Goal: Feedback & Contribution: Contribute content

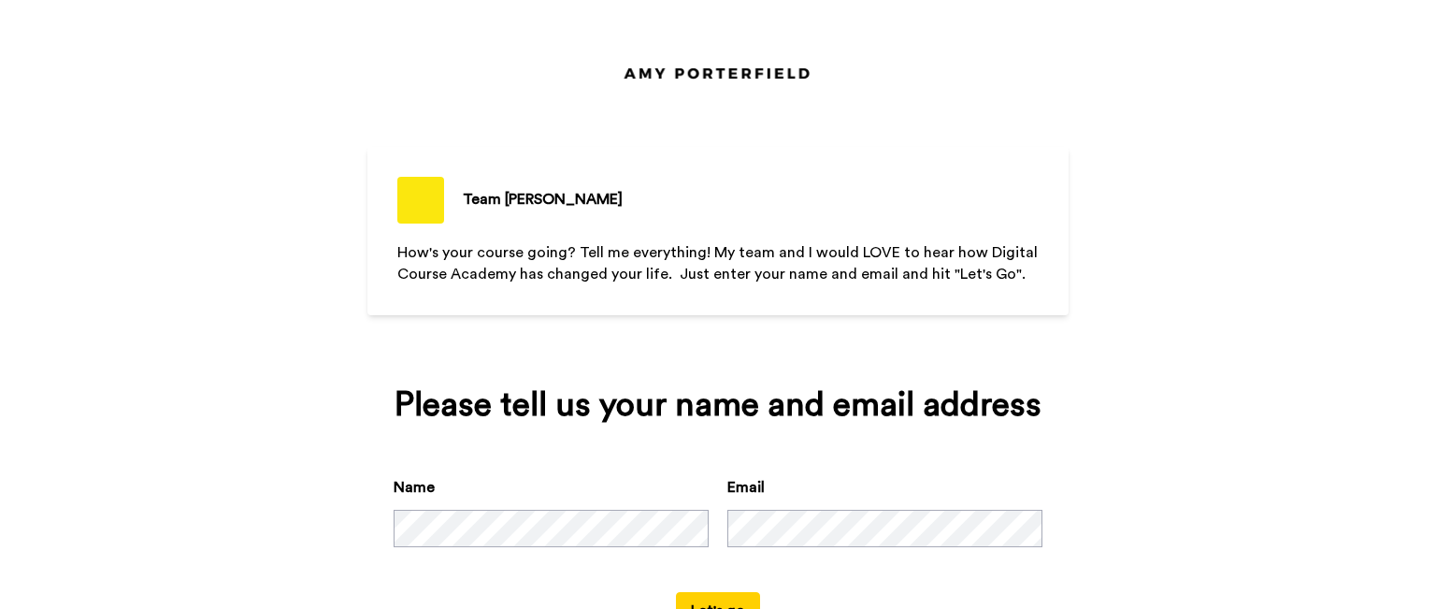
scroll to position [72, 0]
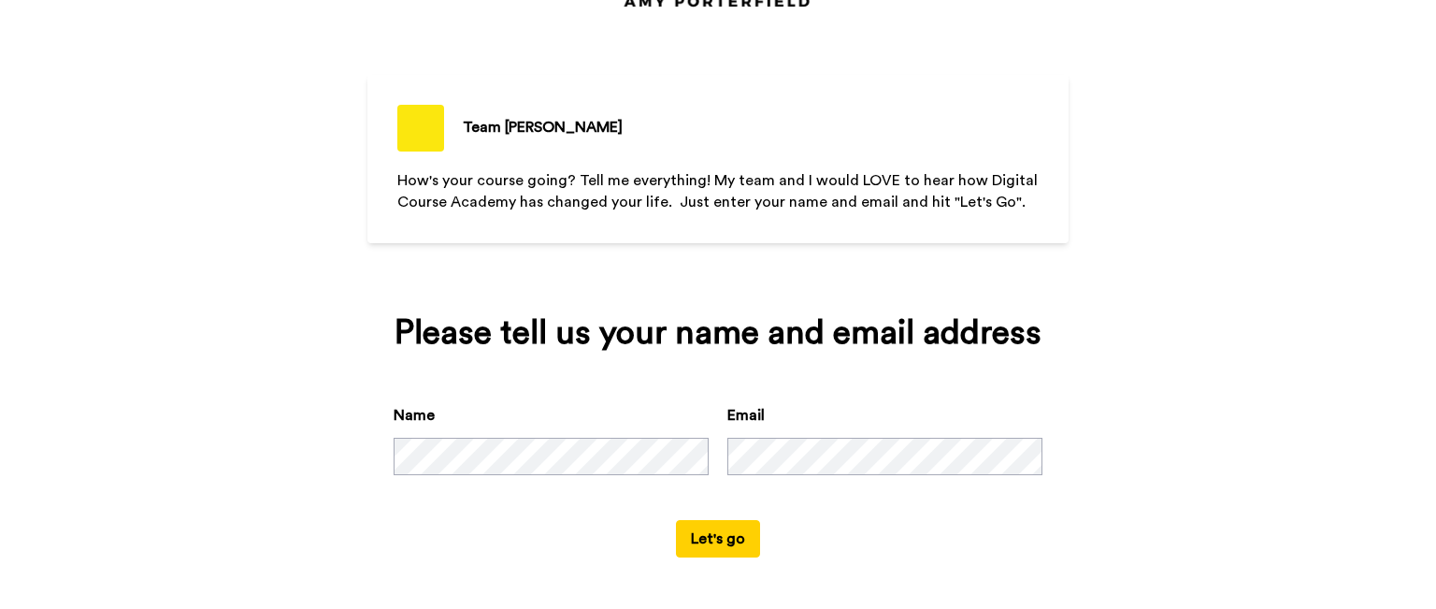
click at [709, 538] on button "Let's go" at bounding box center [718, 538] width 84 height 37
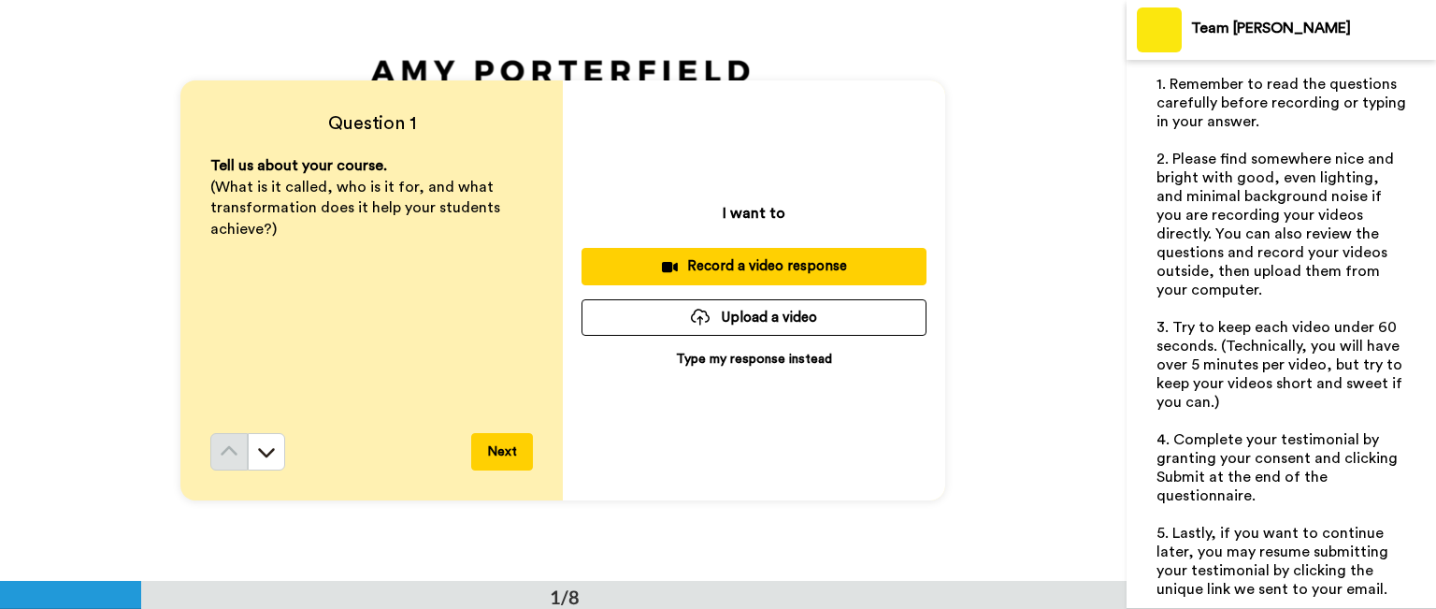
click at [218, 248] on div "Tell us about your course. (What is it called, who is it for, and what transfor…" at bounding box center [371, 294] width 323 height 278
click at [280, 229] on p "(What is it called, who is it for, and what transformation does it help your st…" at bounding box center [371, 209] width 323 height 65
click at [740, 362] on p "Type my response instead" at bounding box center [754, 359] width 156 height 19
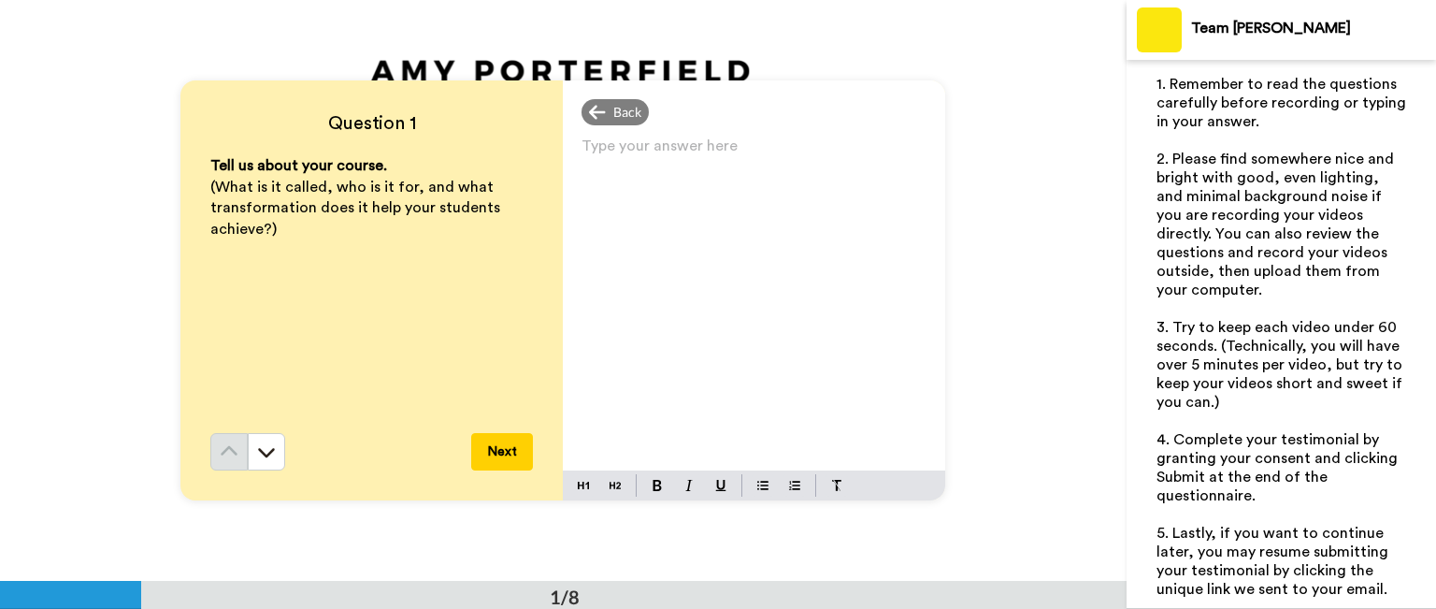
click at [583, 147] on p "Type your answer here ﻿" at bounding box center [754, 153] width 345 height 26
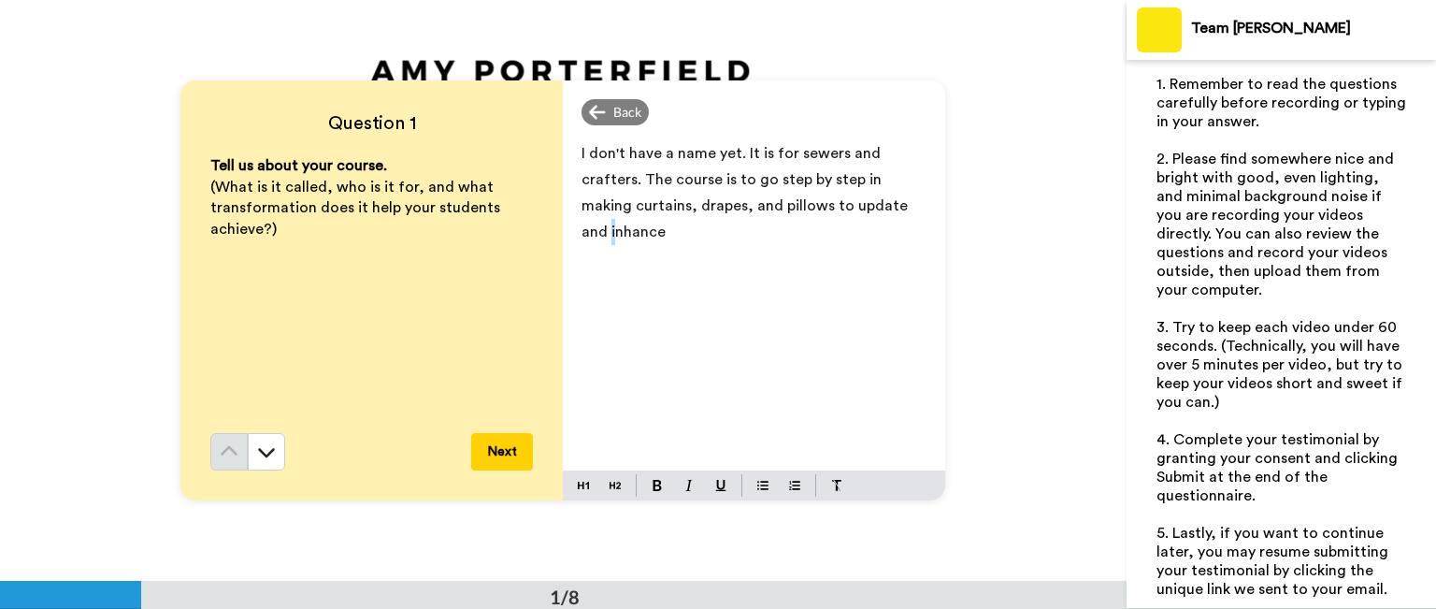
drag, startPoint x: 580, startPoint y: 227, endPoint x: 563, endPoint y: 228, distance: 16.9
click at [563, 228] on div "I don't have a name yet. It is for sewers and crafters. The course is to go ste…" at bounding box center [754, 302] width 382 height 338
click at [640, 232] on p "I don't have a name yet. It is for sewers and crafters. The course is to go ste…" at bounding box center [754, 192] width 345 height 105
click at [502, 453] on button "Next" at bounding box center [502, 451] width 62 height 37
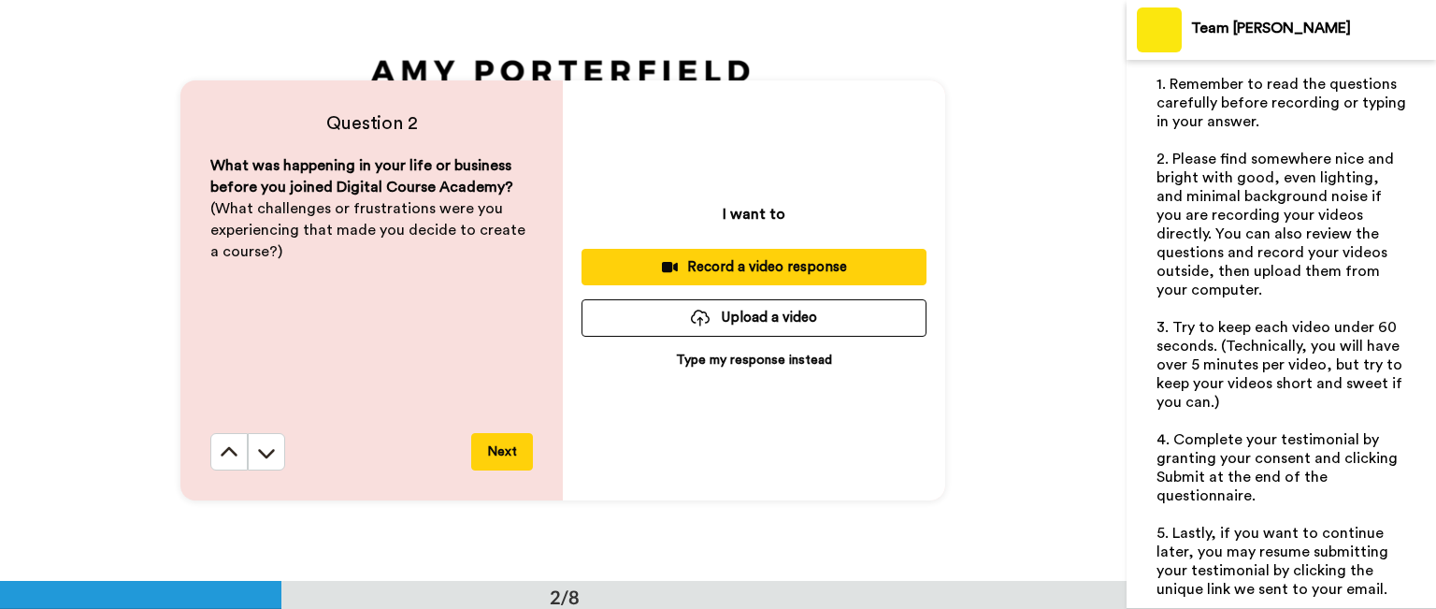
scroll to position [580, 0]
click at [754, 355] on p "Type my response instead" at bounding box center [754, 360] width 156 height 19
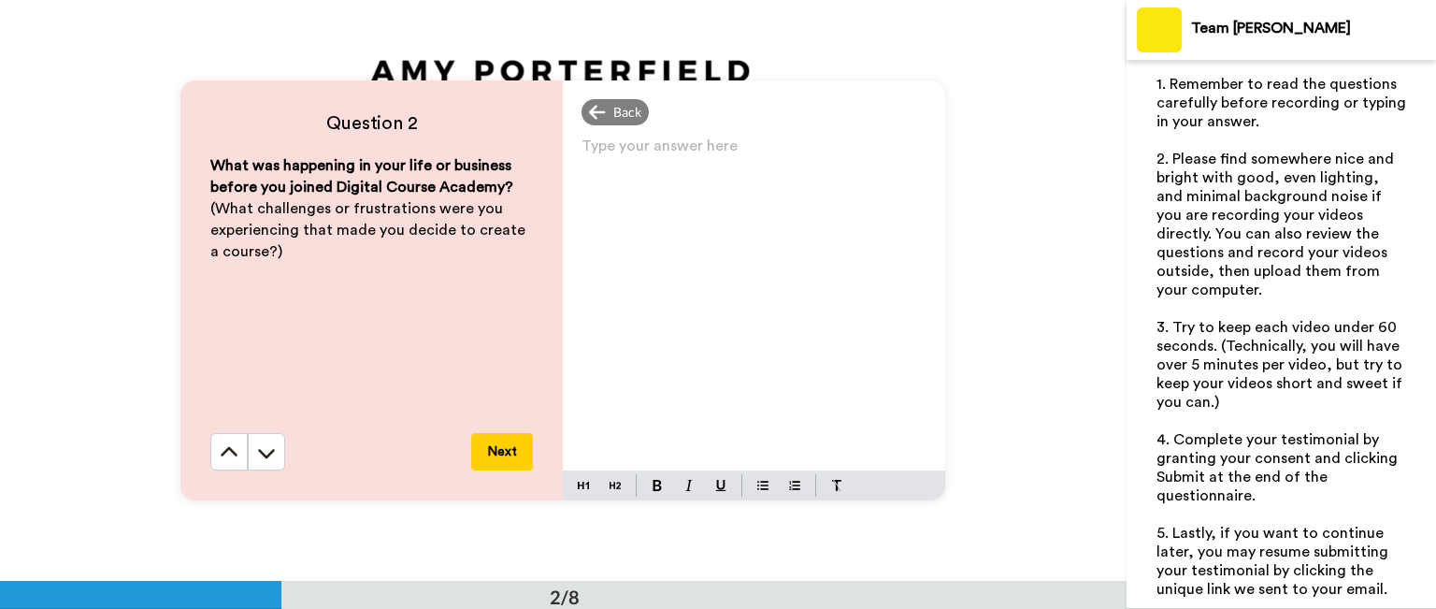
click at [589, 152] on p "Type your answer here ﻿" at bounding box center [754, 153] width 345 height 26
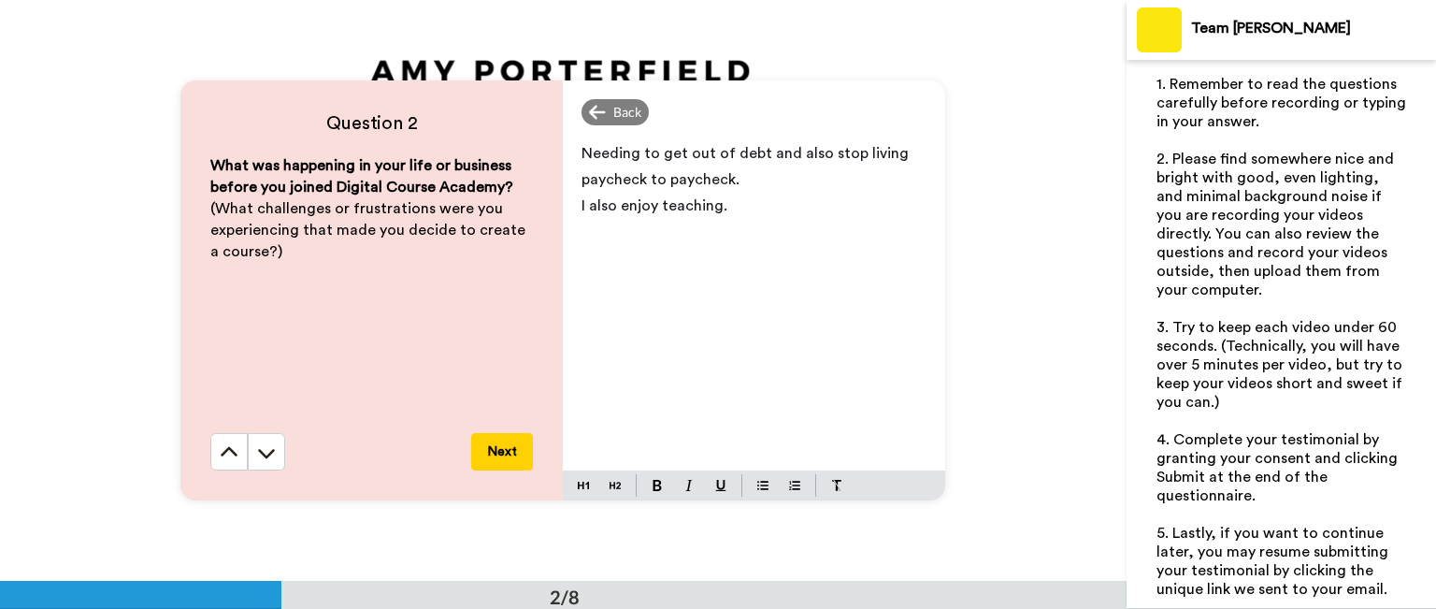
click at [504, 452] on button "Next" at bounding box center [502, 451] width 62 height 37
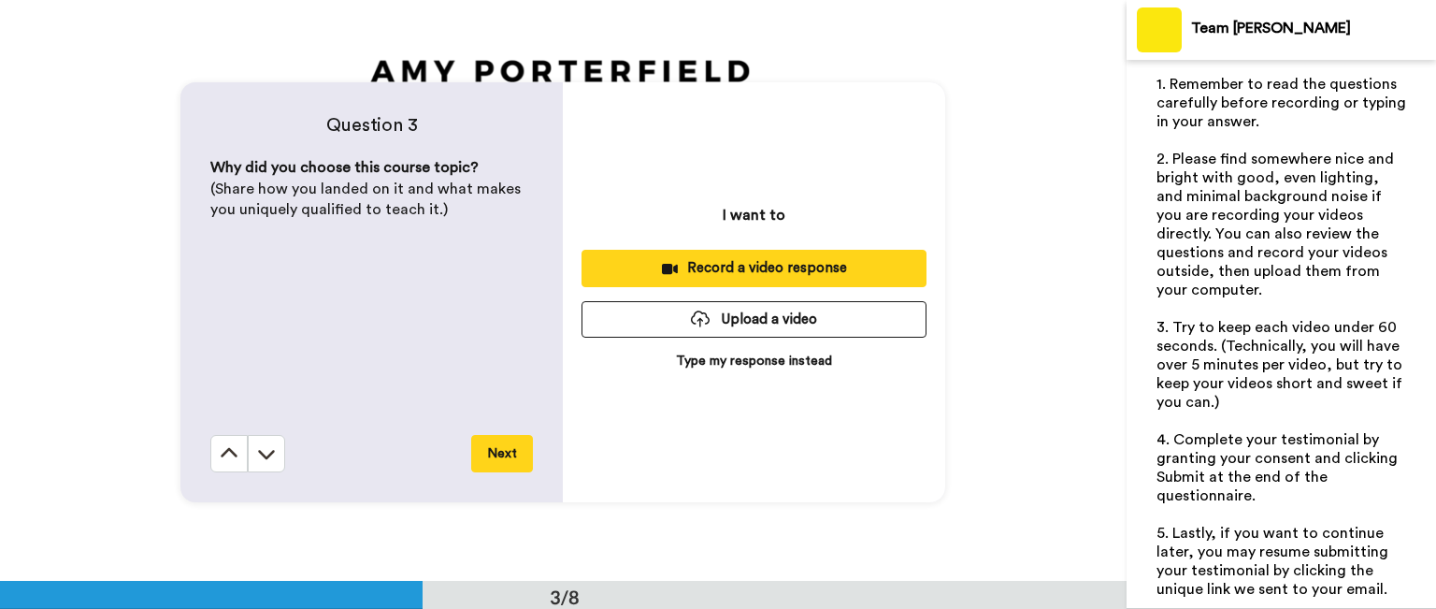
scroll to position [1161, 0]
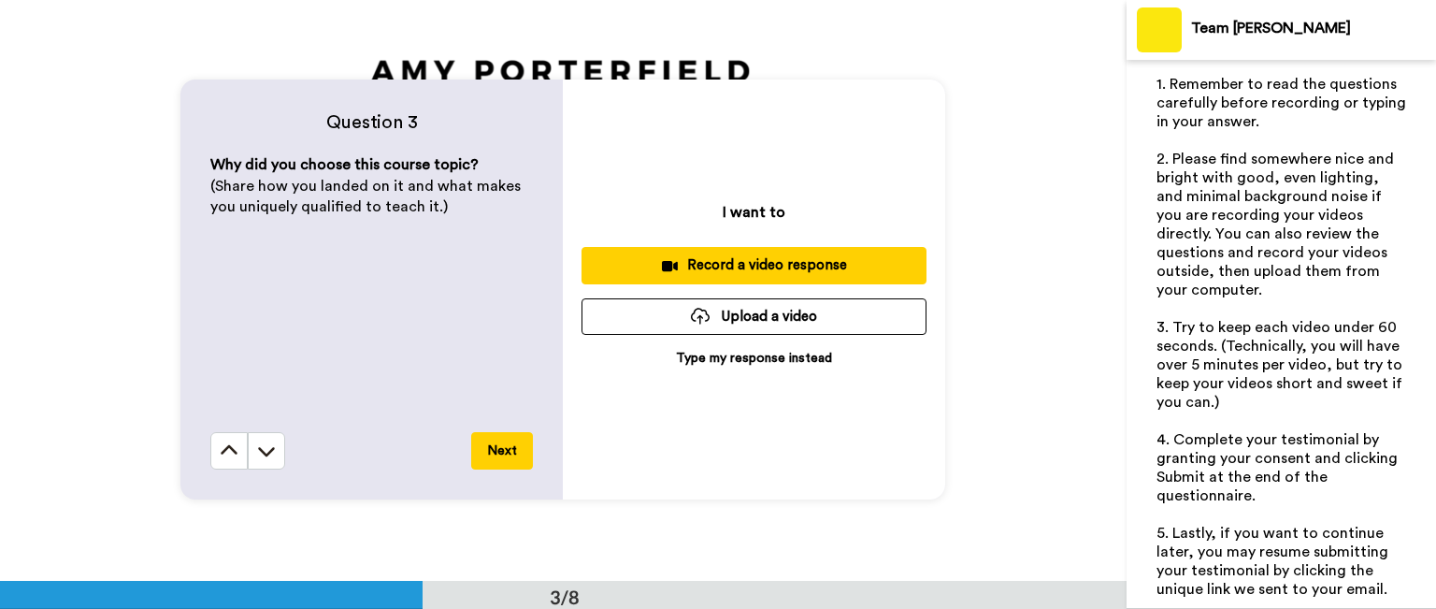
click at [711, 356] on p "Type my response instead" at bounding box center [754, 358] width 156 height 19
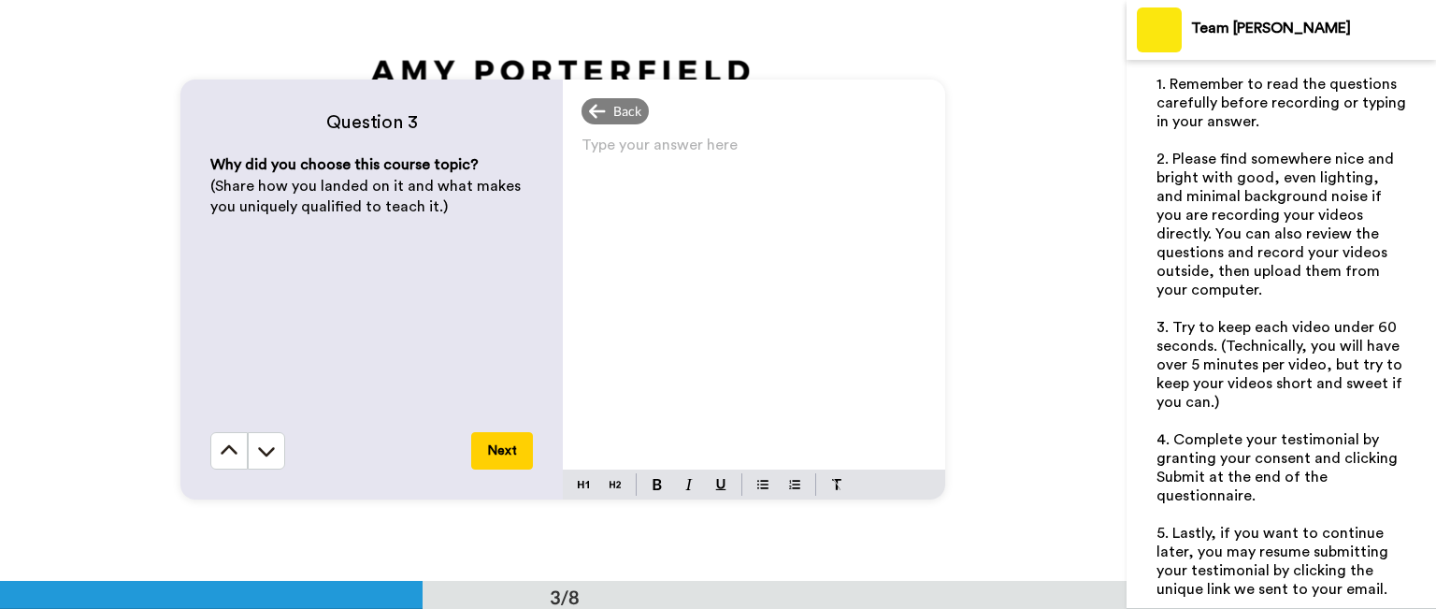
click at [210, 227] on div "Why did you choose this course topic? (Share how you landed on it and what make…" at bounding box center [371, 293] width 323 height 278
click at [590, 144] on p "Type your answer here ﻿" at bounding box center [754, 152] width 345 height 26
click at [496, 444] on button "Next" at bounding box center [502, 450] width 62 height 37
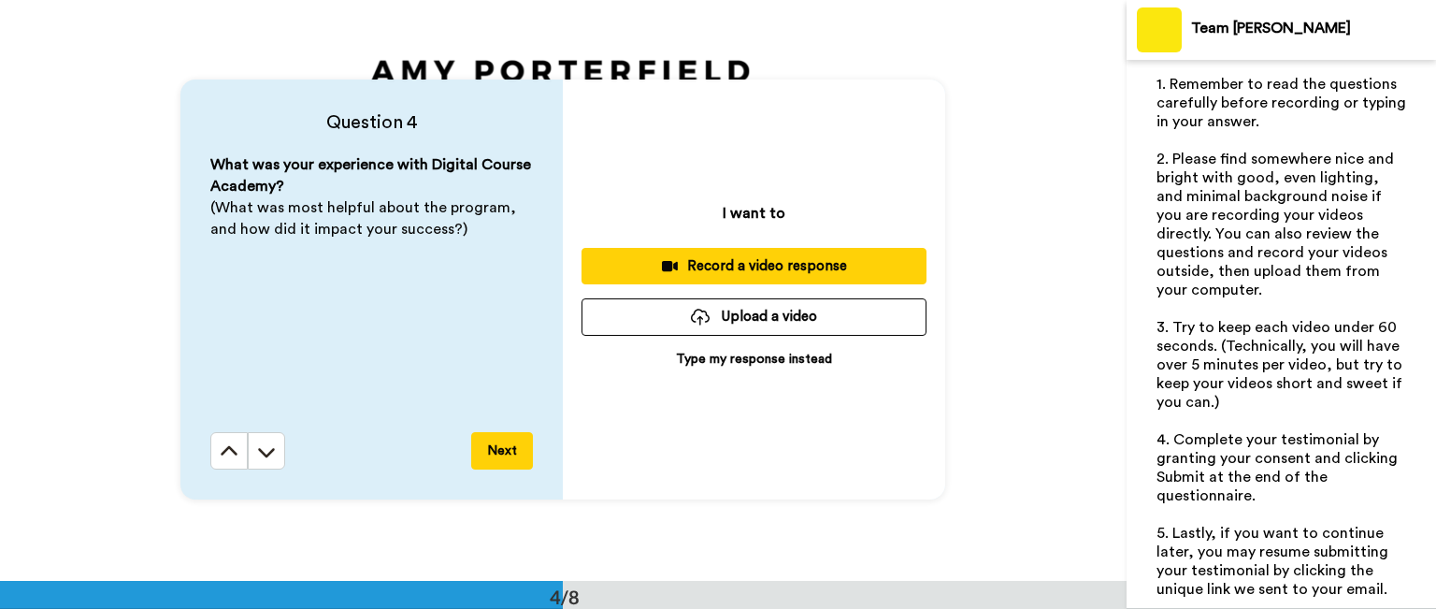
scroll to position [1742, 0]
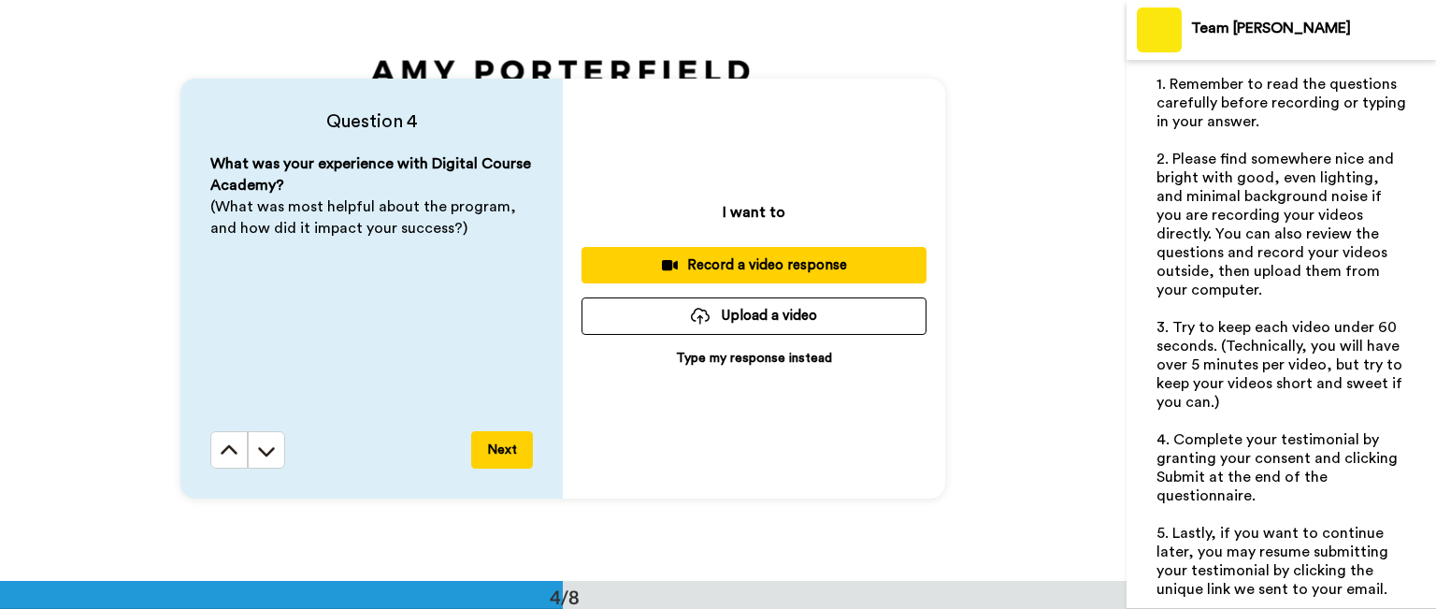
click at [726, 356] on p "Type my response instead" at bounding box center [754, 358] width 156 height 19
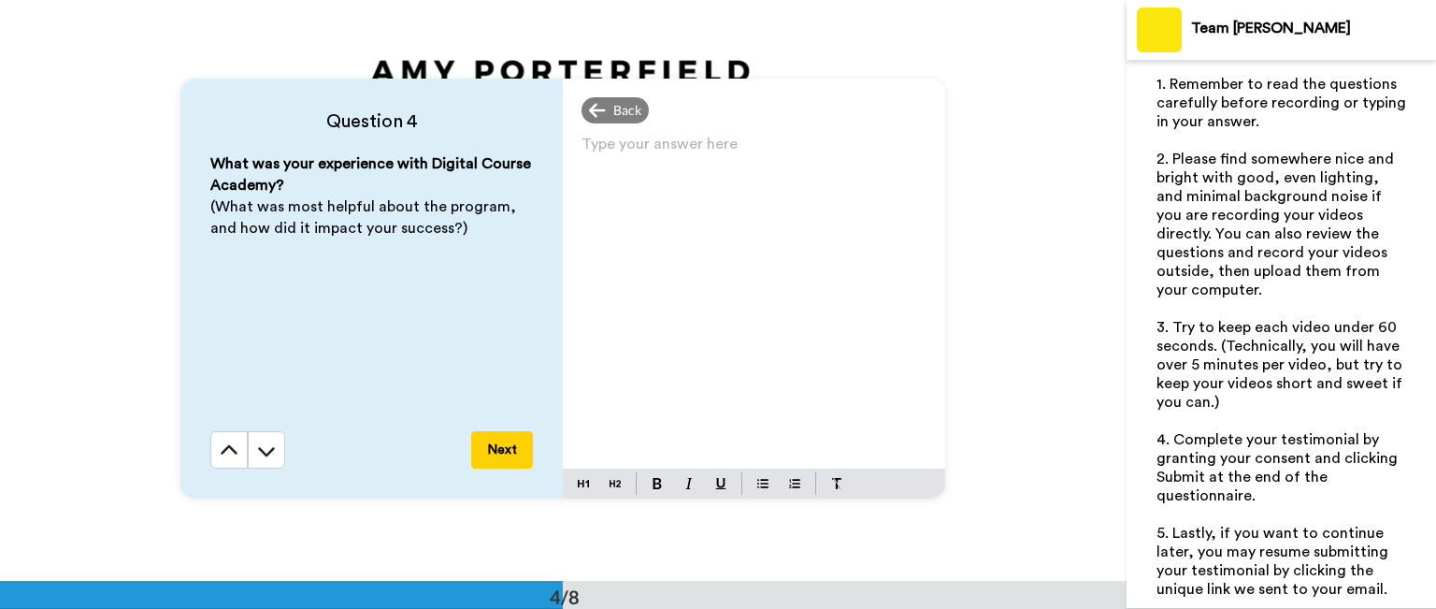
click at [576, 145] on div "Type your answer here ﻿" at bounding box center [754, 300] width 382 height 338
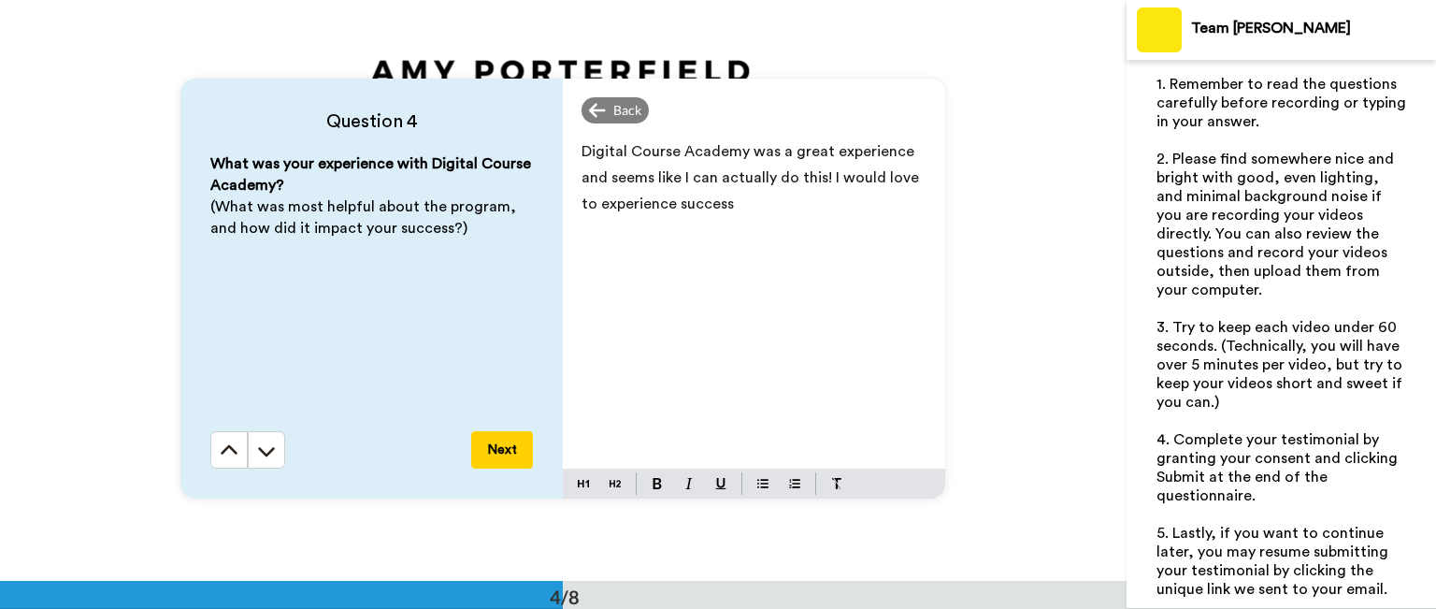
click at [669, 207] on span "Digital Course Academy was a great experience and seems like I can actually do …" at bounding box center [752, 177] width 341 height 67
drag, startPoint x: 770, startPoint y: 208, endPoint x: 853, endPoint y: 237, distance: 87.2
click at [774, 208] on p "Digital Course Academy was a great experience and seems like I can actually do …" at bounding box center [754, 177] width 345 height 79
click at [499, 452] on button "Next" at bounding box center [502, 449] width 62 height 37
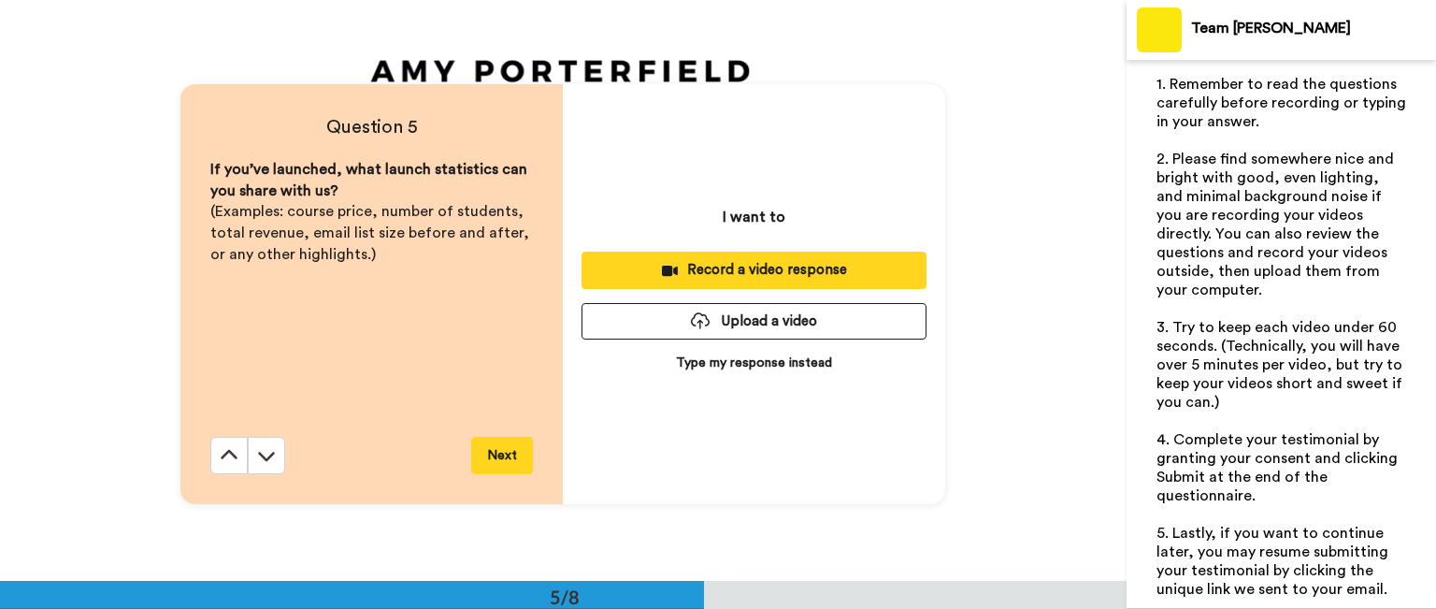
scroll to position [2322, 0]
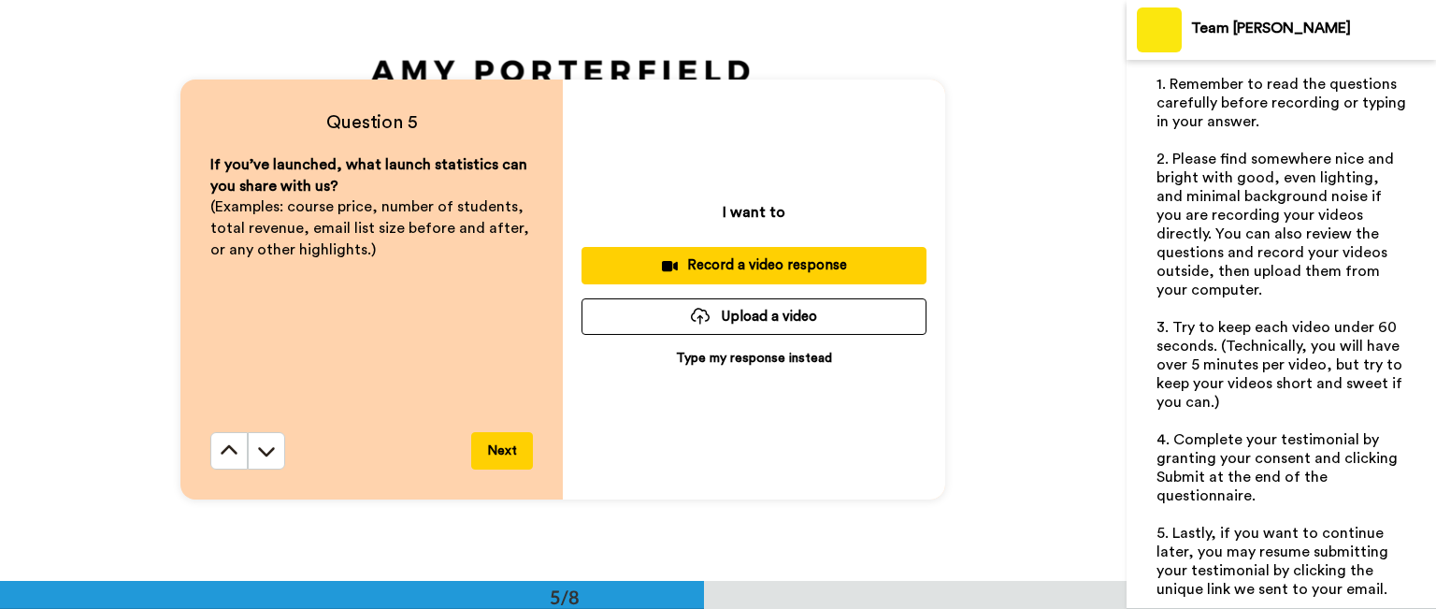
click at [738, 354] on p "Type my response instead" at bounding box center [754, 358] width 156 height 19
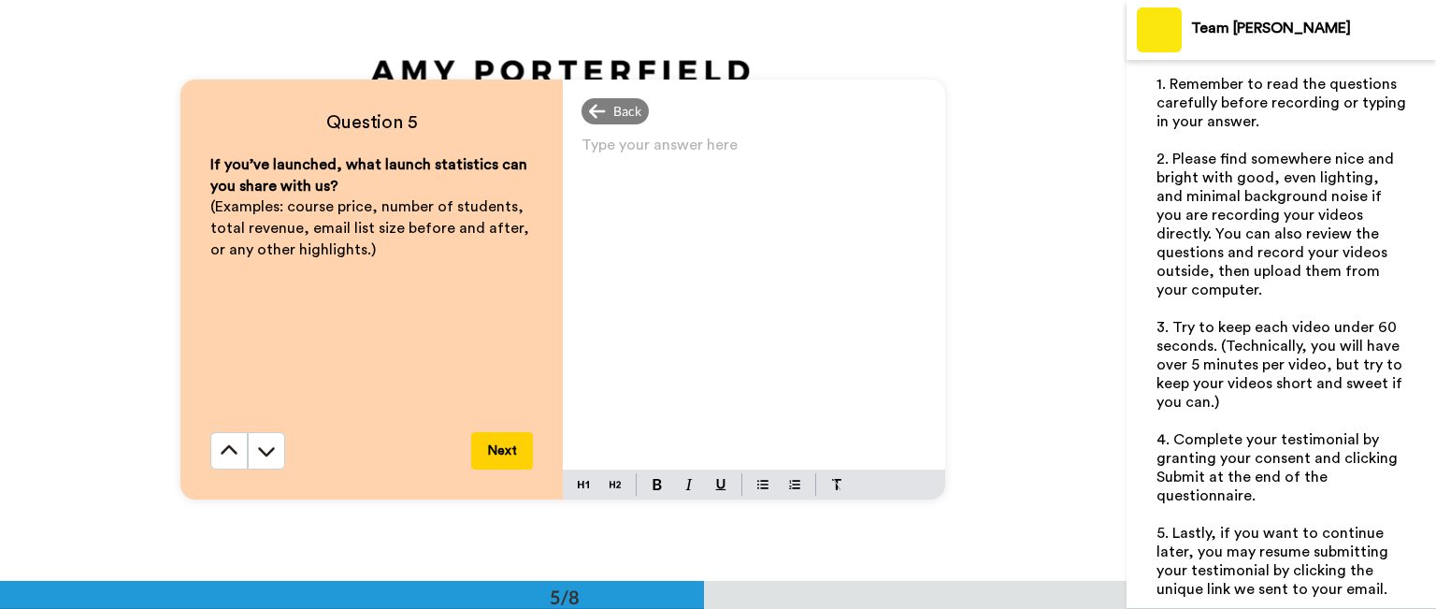
click at [582, 144] on p "Type your answer here ﻿" at bounding box center [754, 152] width 345 height 26
click at [783, 150] on span "Brand new at this. Never made any launch" at bounding box center [727, 152] width 290 height 15
drag, startPoint x: 827, startPoint y: 151, endPoint x: 802, endPoint y: 150, distance: 24.4
click at [802, 150] on span "Brand new at this. Never made a any launch" at bounding box center [735, 152] width 306 height 15
click at [848, 151] on p "Brand new at this. Never made a launch" at bounding box center [754, 152] width 345 height 26
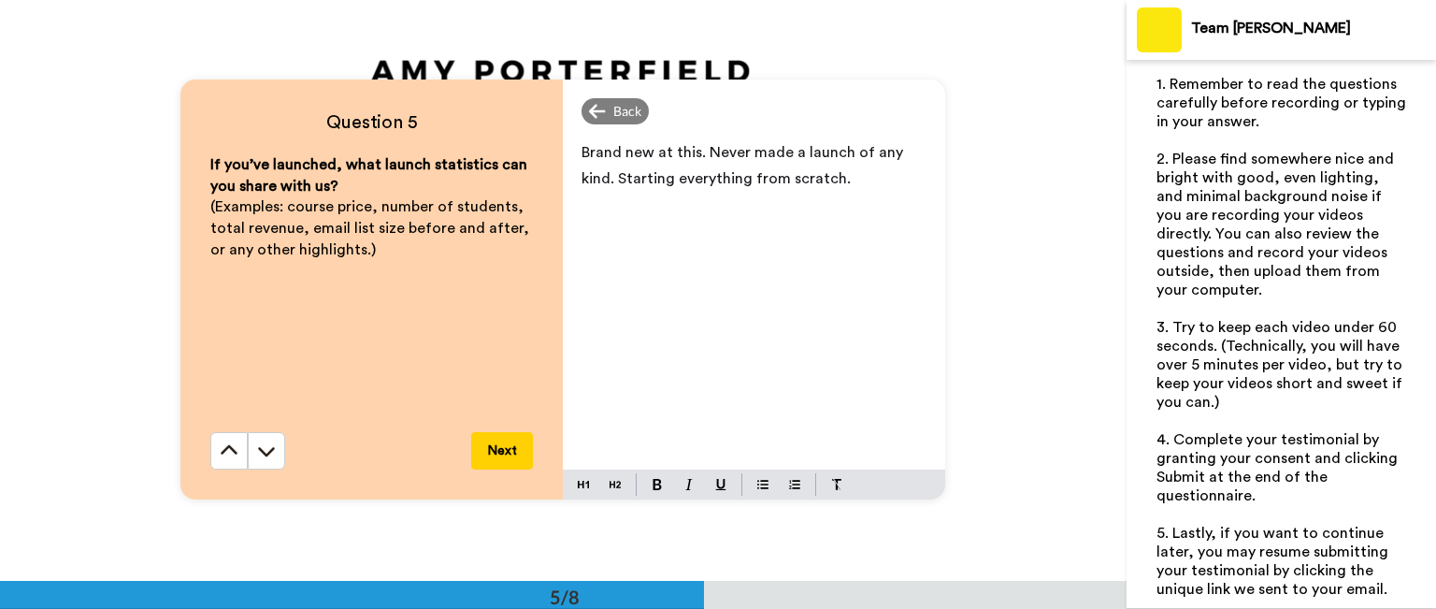
click at [666, 151] on span "Brand new at this. Never made a launch of any kind. Starting everything from sc…" at bounding box center [744, 165] width 325 height 41
click at [883, 177] on p "Brand new at all of this. Never made a launch of any kind. Starting everything …" at bounding box center [754, 165] width 345 height 52
click at [501, 447] on button "Next" at bounding box center [502, 450] width 62 height 37
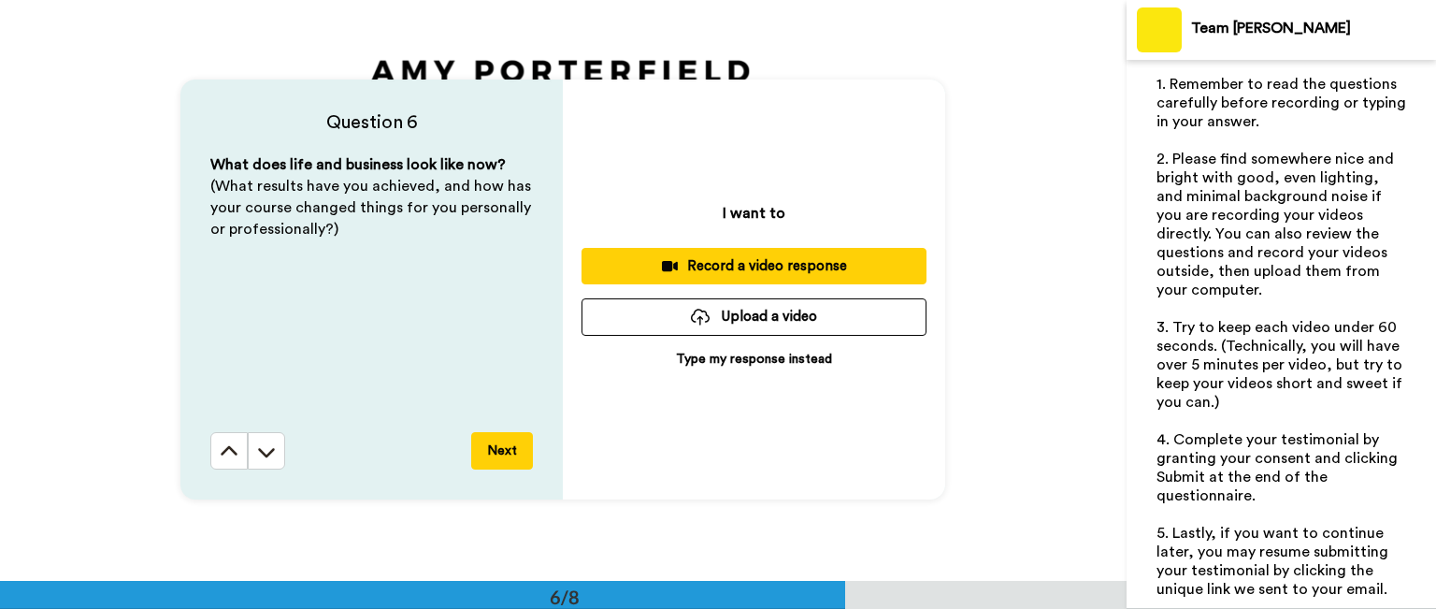
scroll to position [2902, 0]
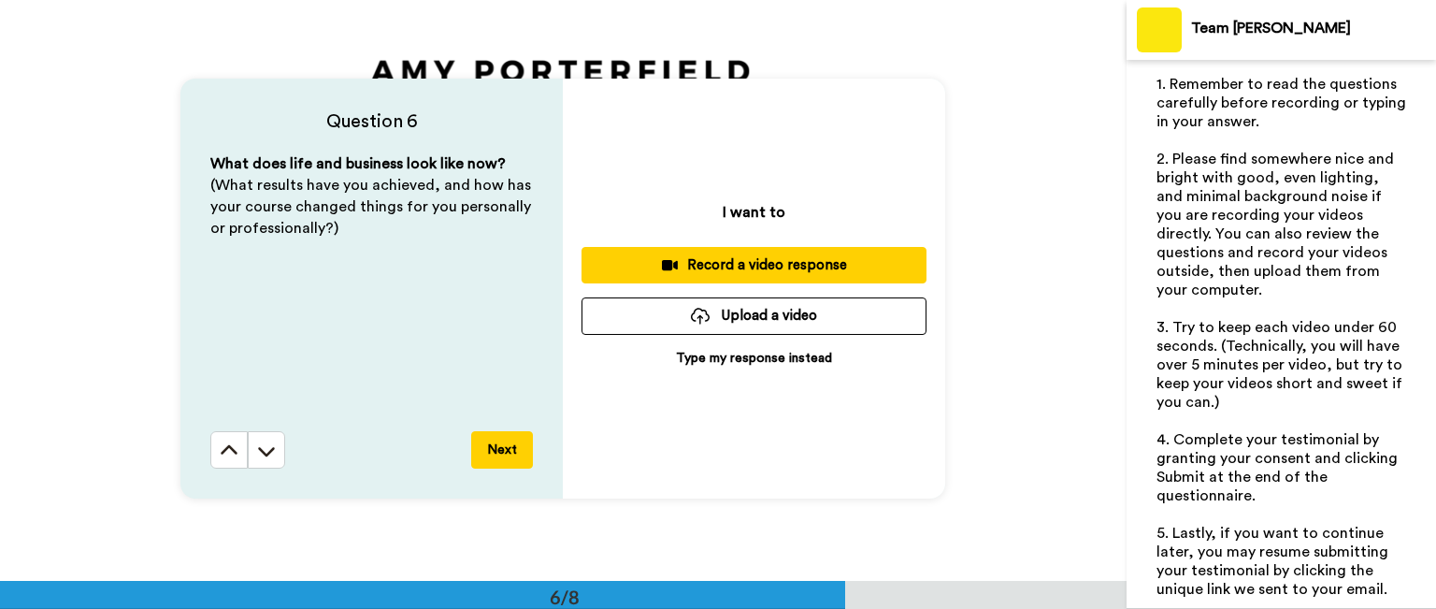
click at [744, 354] on p "Type my response instead" at bounding box center [754, 358] width 156 height 19
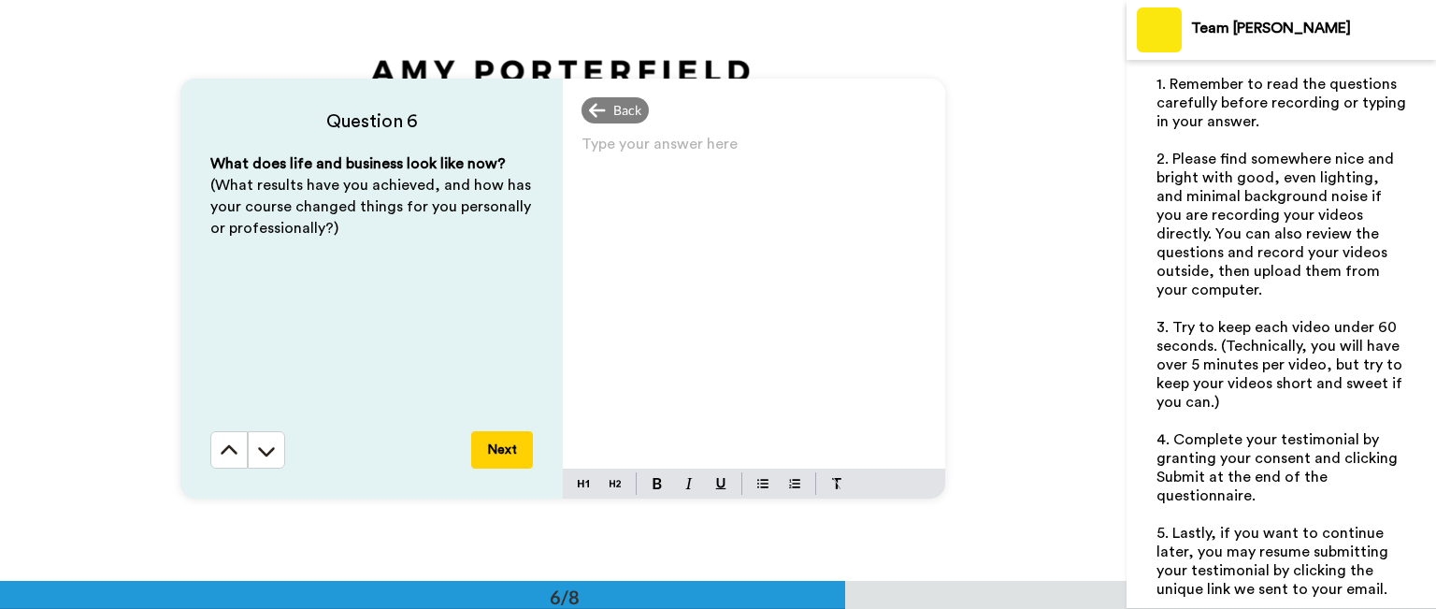
click at [582, 143] on p "Type your answer here ﻿" at bounding box center [754, 151] width 345 height 26
click at [486, 445] on button "Next" at bounding box center [502, 449] width 62 height 37
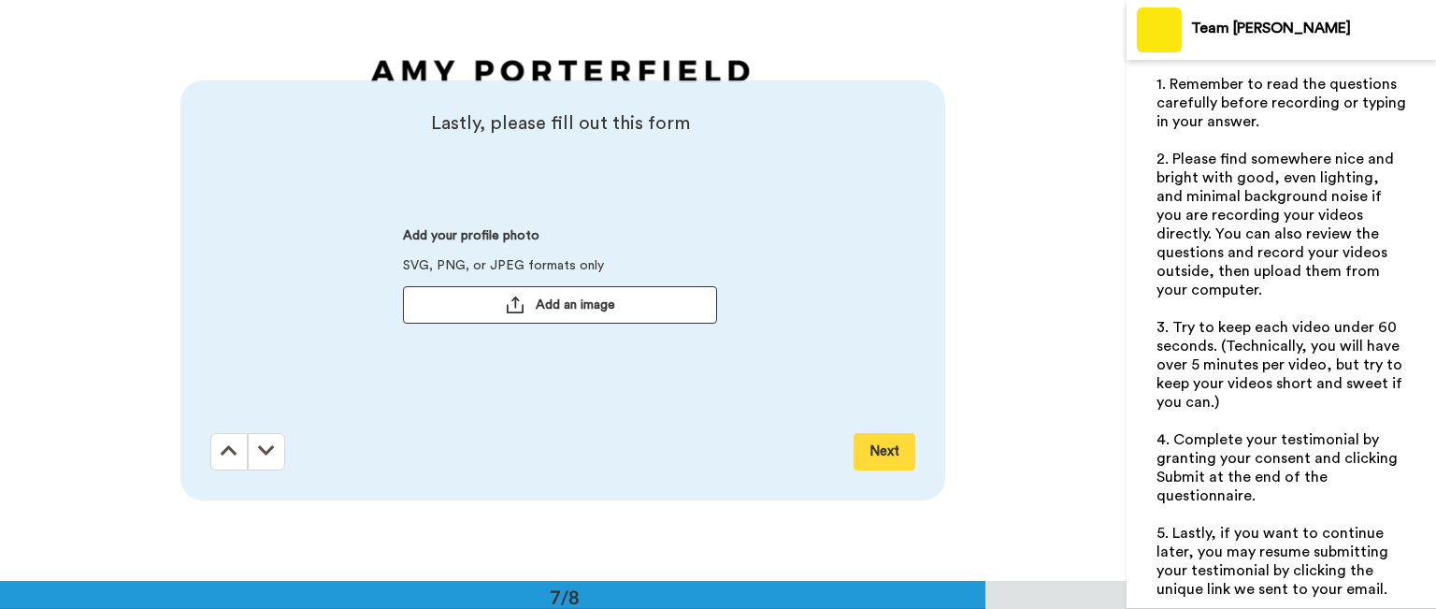
scroll to position [3482, 0]
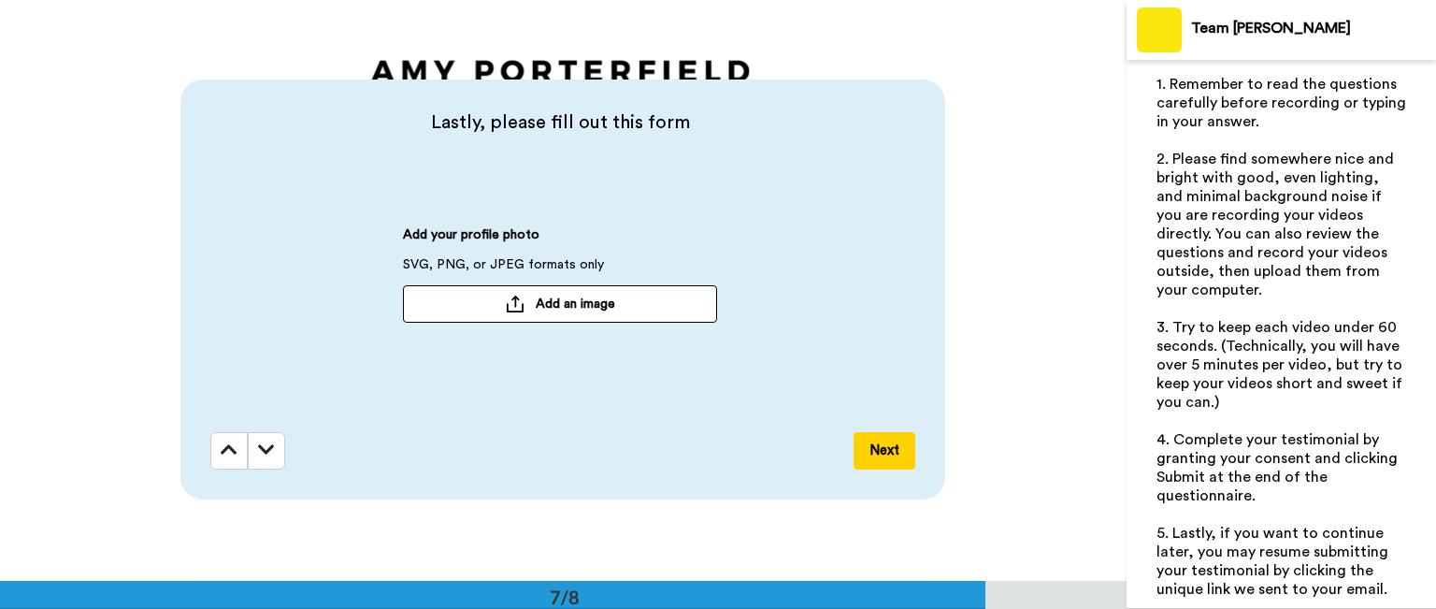
click at [536, 302] on span "Add an image" at bounding box center [575, 304] width 79 height 19
click at [464, 302] on span "[PERSON_NAME]'s picture.jpg" at bounding box center [517, 303] width 215 height 13
click at [441, 306] on span "[PERSON_NAME]'s picture.jpg" at bounding box center [517, 303] width 215 height 13
click at [419, 305] on icon at bounding box center [424, 302] width 13 height 13
click at [514, 306] on span "[PERSON_NAME]'s picture.jpg" at bounding box center [517, 303] width 215 height 13
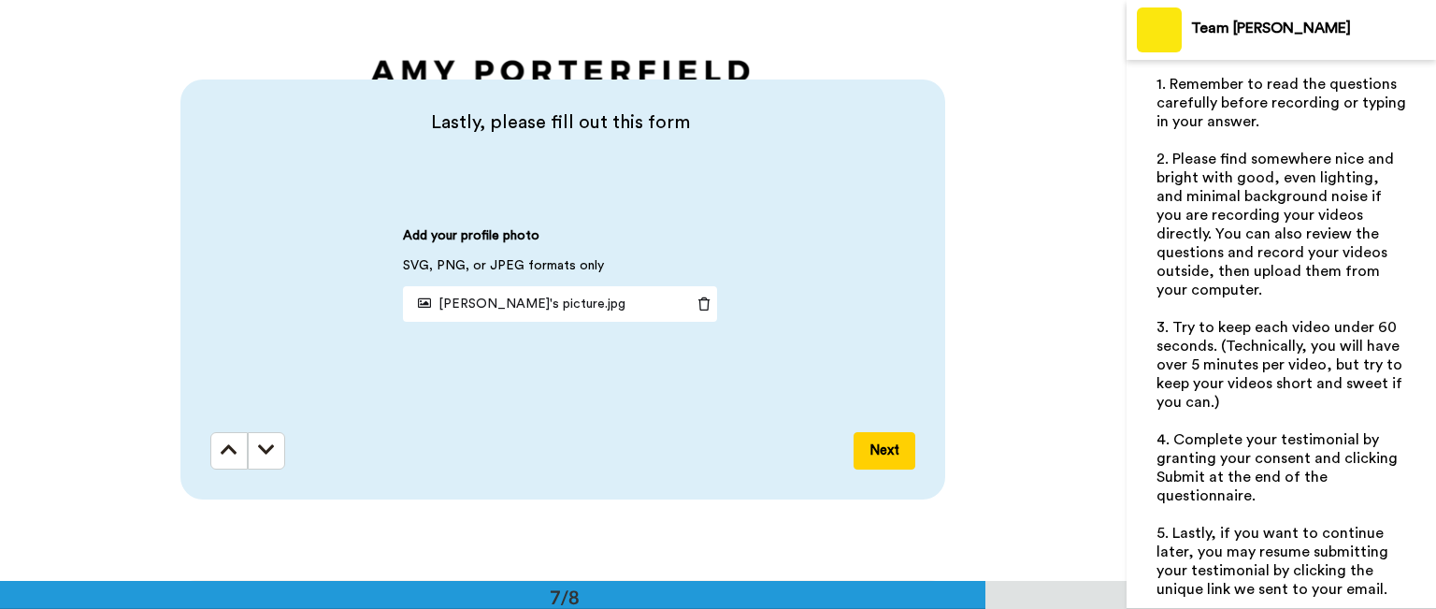
click at [513, 306] on span "[PERSON_NAME]'s picture.jpg" at bounding box center [517, 303] width 215 height 13
click at [575, 308] on div "[PERSON_NAME]'s picture.jpg" at bounding box center [547, 304] width 288 height 34
click at [699, 303] on icon at bounding box center [704, 303] width 26 height 13
click at [546, 302] on span "Add an image" at bounding box center [575, 304] width 79 height 19
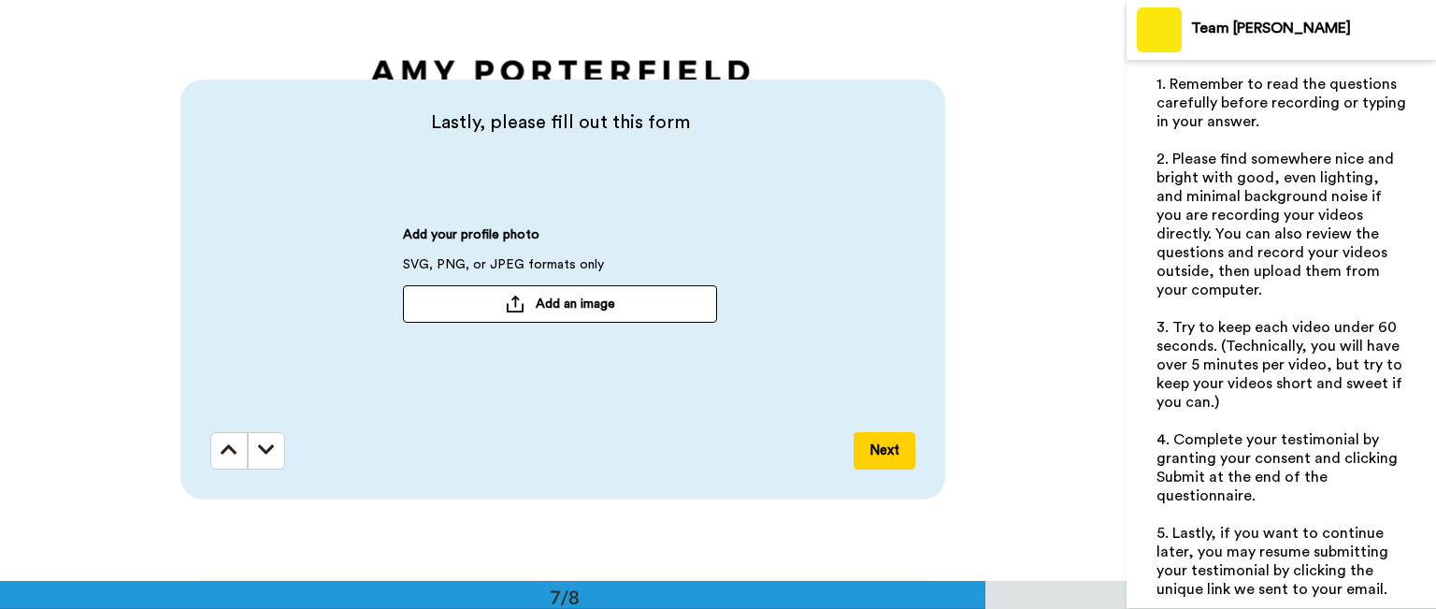
click at [464, 299] on button "Add an image" at bounding box center [560, 303] width 314 height 37
click at [493, 306] on button "Add an image" at bounding box center [560, 303] width 314 height 37
click at [509, 302] on div at bounding box center [515, 303] width 19 height 17
click at [443, 299] on span "[PERSON_NAME]'s picture.jpg" at bounding box center [517, 303] width 215 height 13
click at [422, 301] on icon at bounding box center [424, 302] width 13 height 13
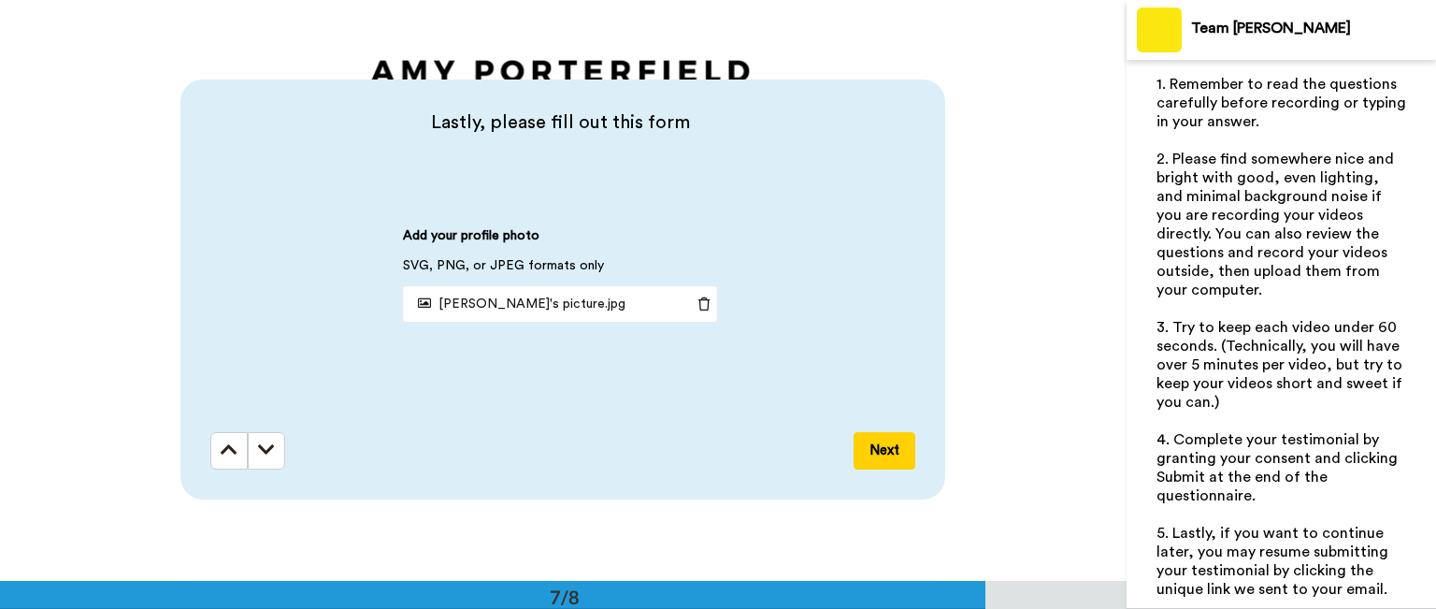
click at [696, 305] on icon at bounding box center [704, 303] width 26 height 13
click at [542, 305] on span "Add an image" at bounding box center [575, 304] width 79 height 19
click at [457, 310] on button "Add an image" at bounding box center [560, 303] width 314 height 37
click at [883, 451] on button "Next" at bounding box center [885, 450] width 62 height 37
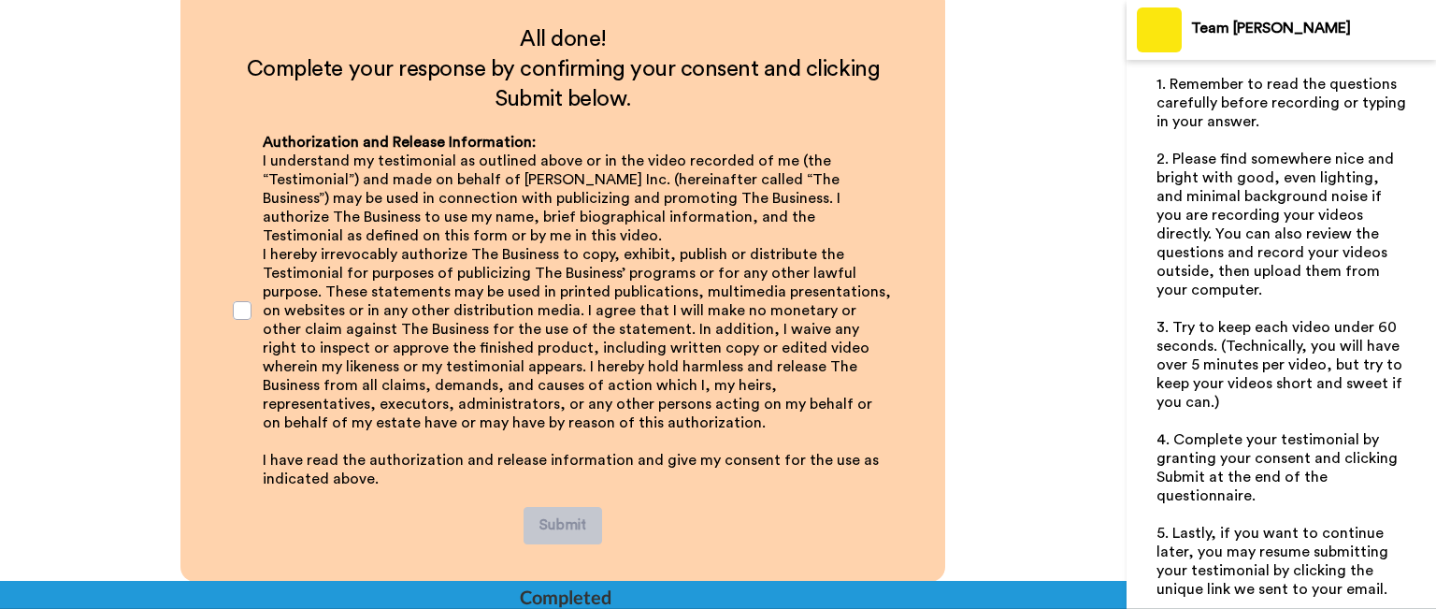
scroll to position [4076, 0]
